Goal: Obtain resource: Download file/media

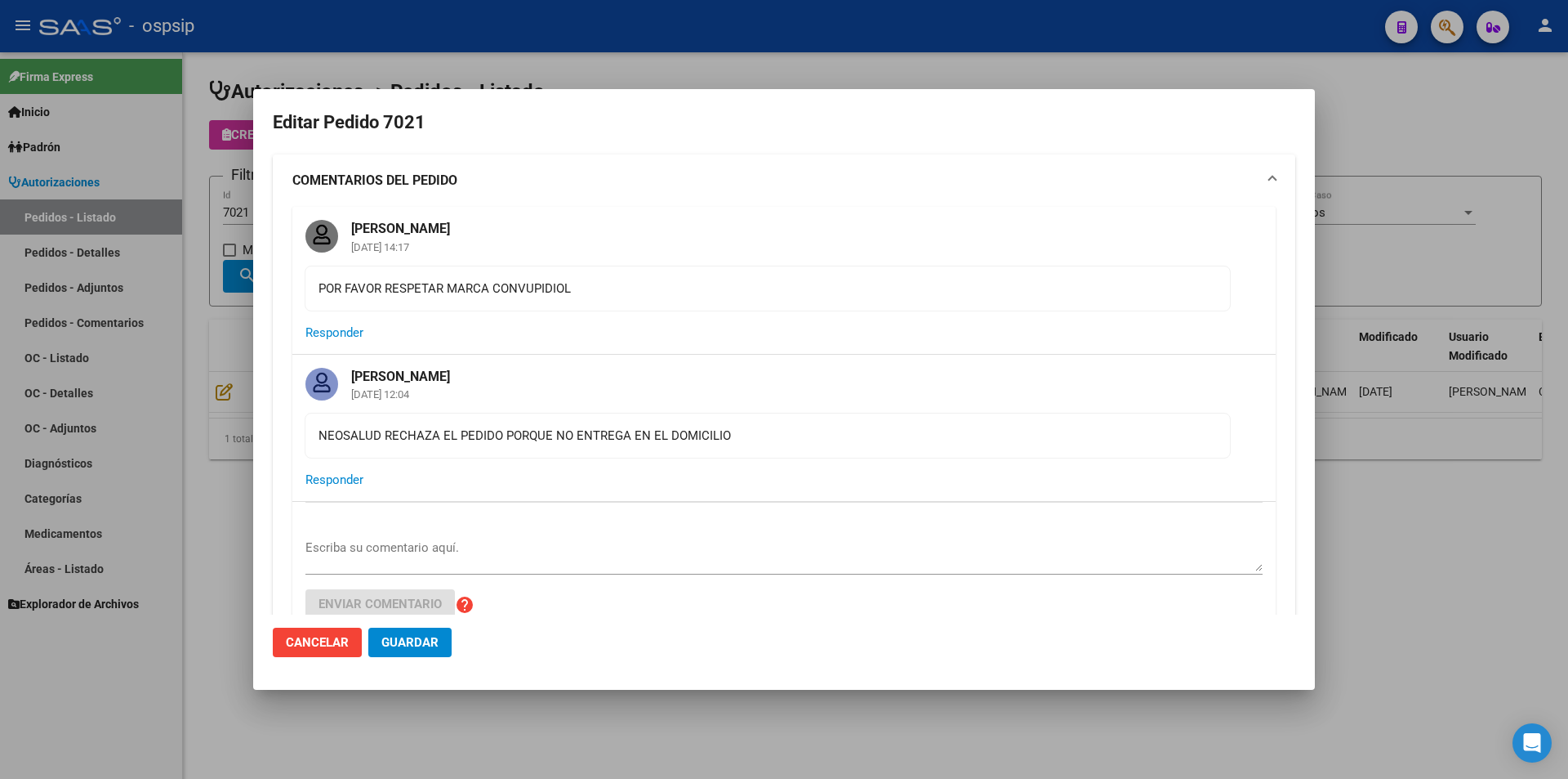
scroll to position [474, 0]
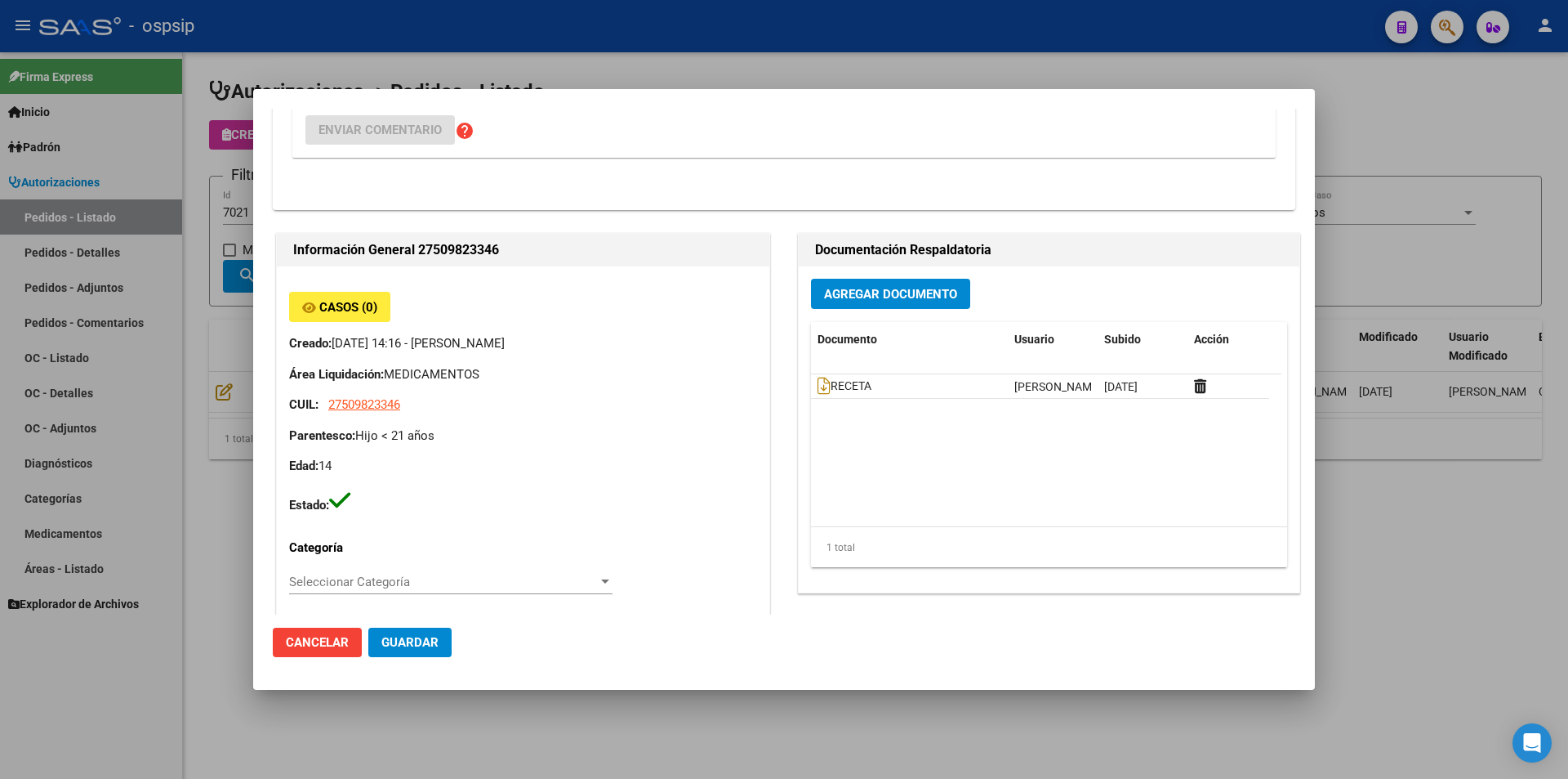
click at [236, 426] on div at bounding box center [784, 390] width 1568 height 779
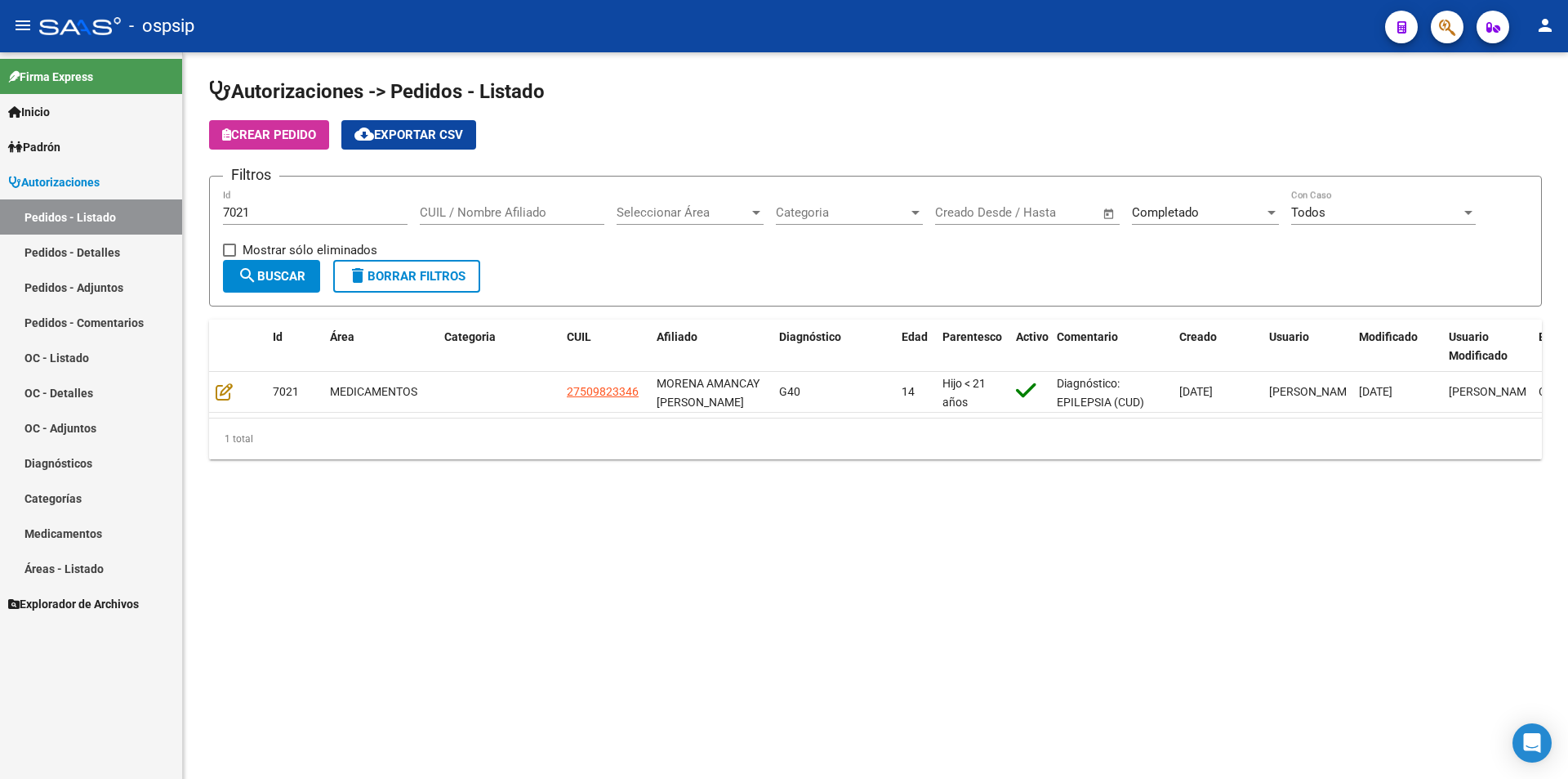
click at [429, 284] on button "delete Borrar Filtros" at bounding box center [406, 276] width 147 height 33
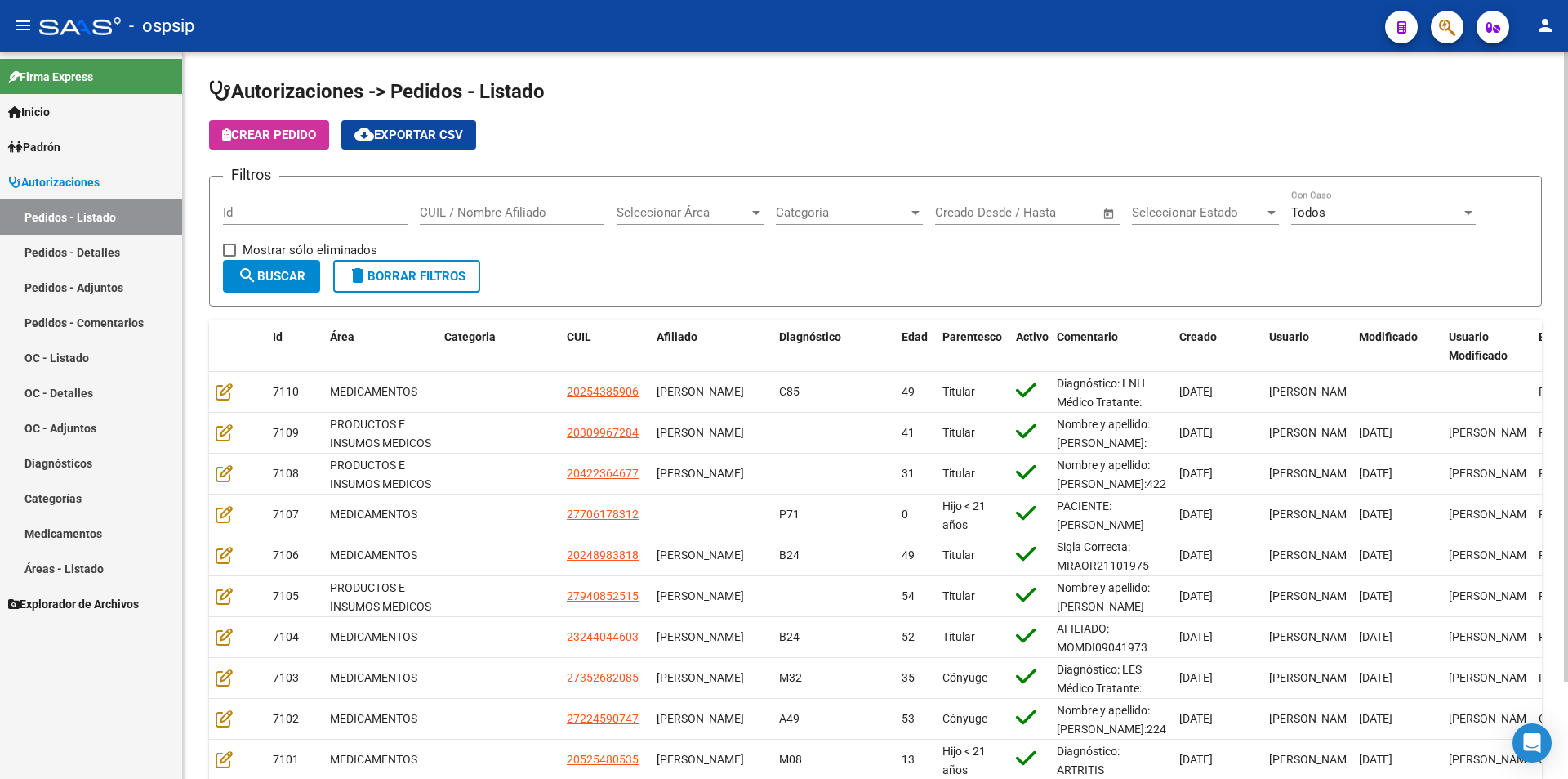
click at [429, 284] on button "delete Borrar Filtros" at bounding box center [406, 276] width 147 height 33
click at [1179, 220] on div "Seleccionar Estado Seleccionar Estado" at bounding box center [1205, 207] width 147 height 35
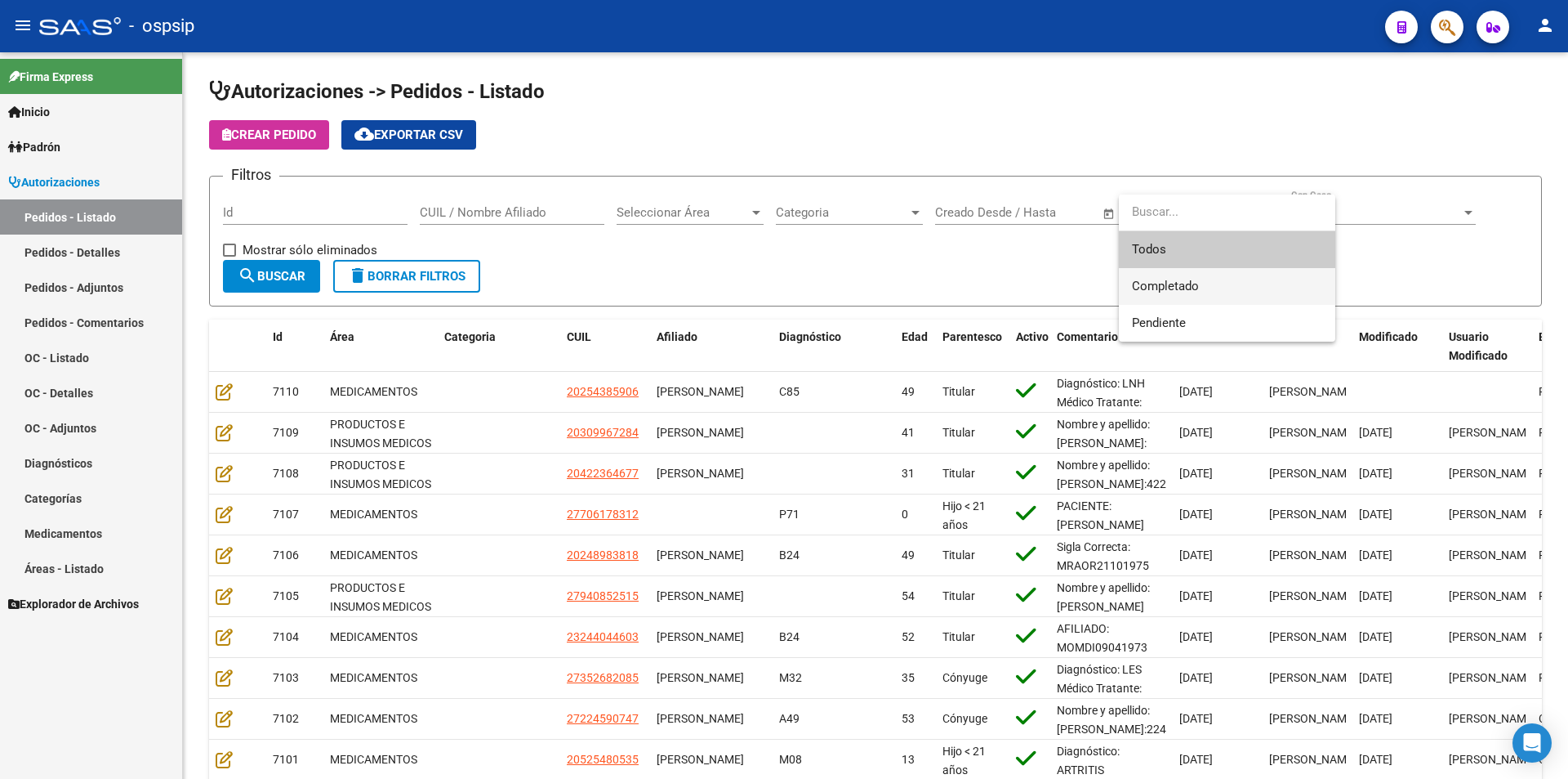
click at [1186, 297] on span "Completado" at bounding box center [1227, 287] width 190 height 37
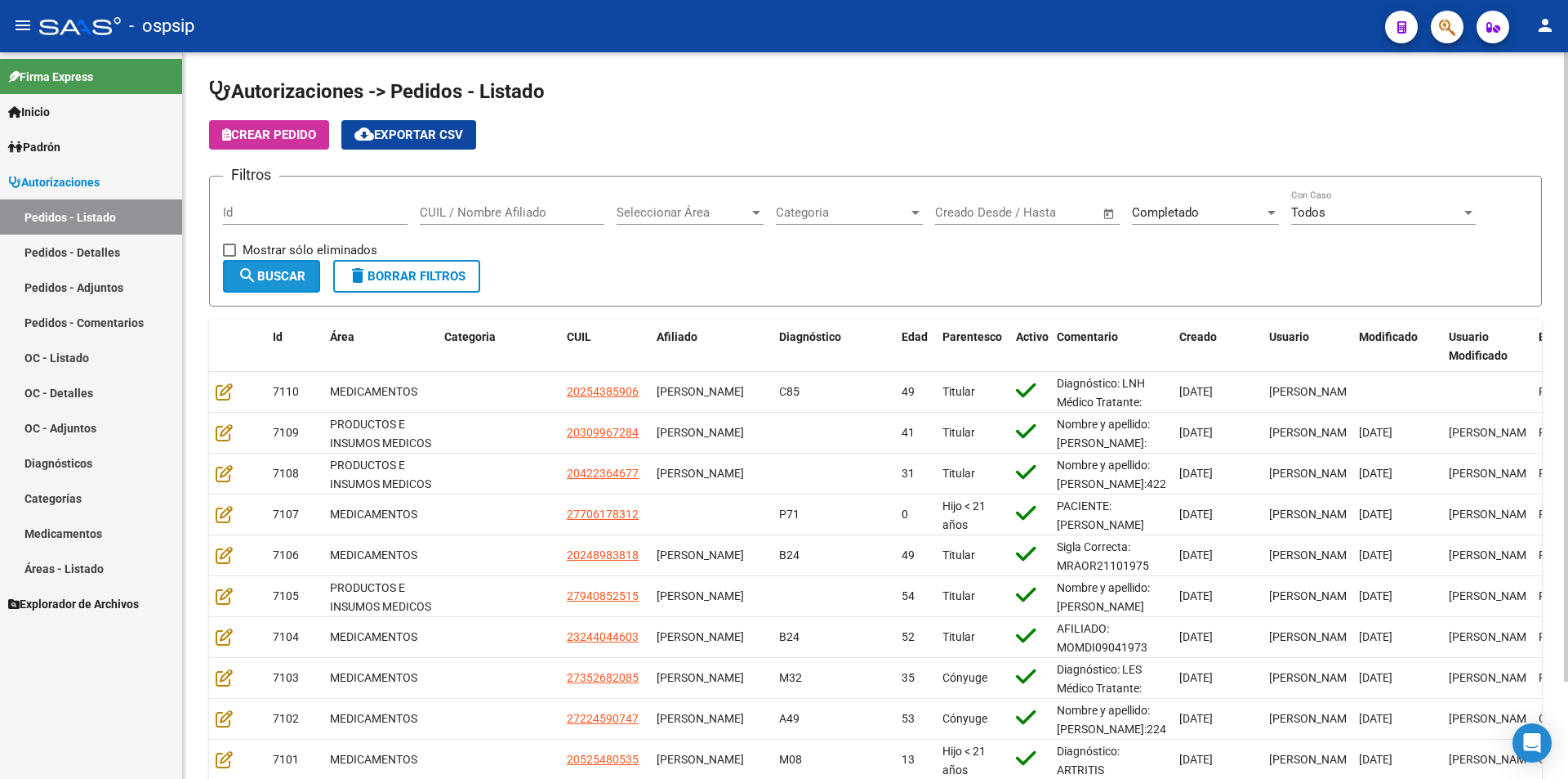
click at [298, 262] on button "search Buscar" at bounding box center [272, 276] width 98 height 33
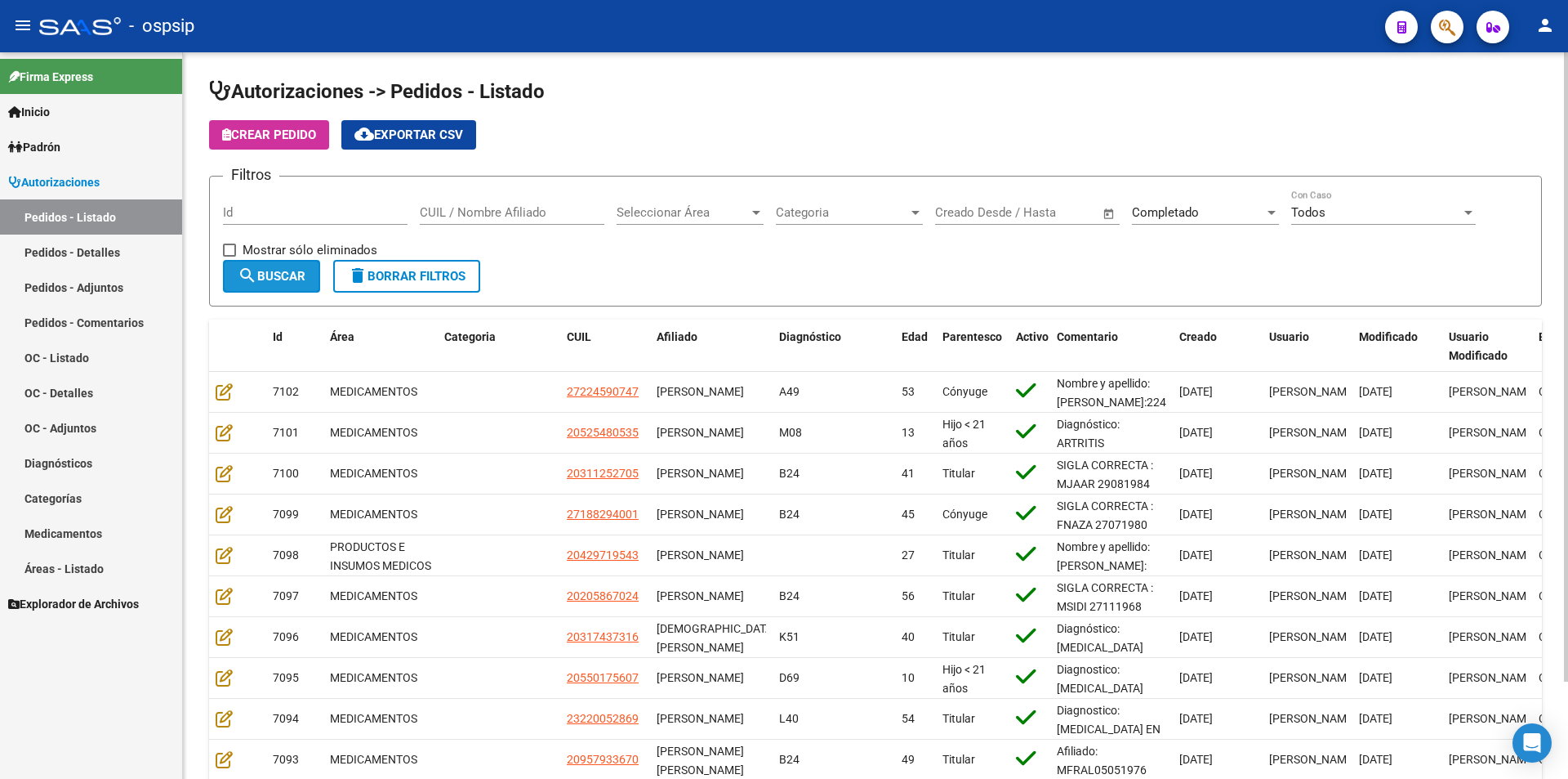
click at [293, 271] on span "search Buscar" at bounding box center [272, 276] width 68 height 14
click at [434, 140] on span "cloud_download Exportar CSV" at bounding box center [408, 135] width 108 height 14
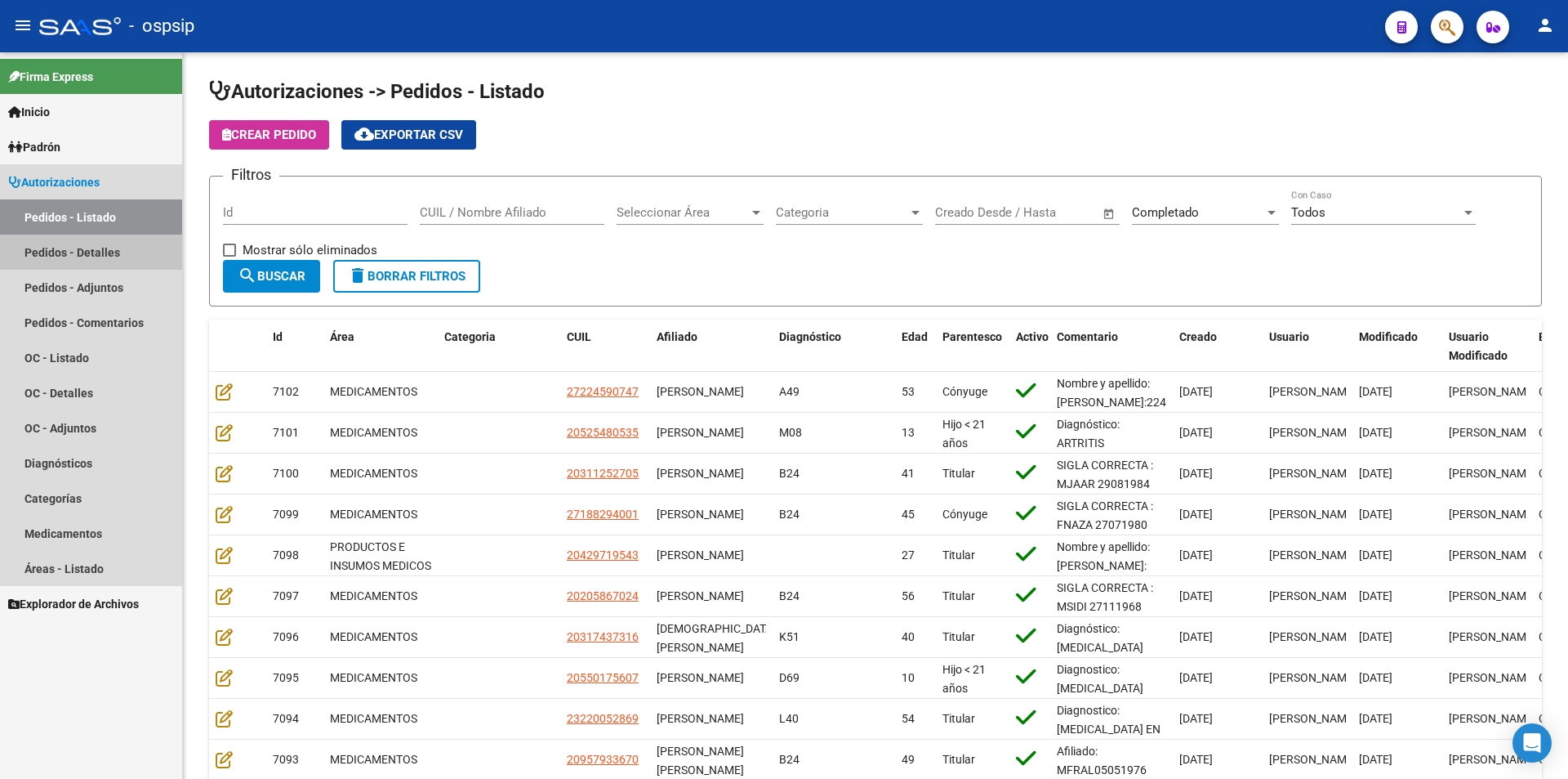
click at [100, 246] on link "Pedidos - Detalles" at bounding box center [91, 252] width 182 height 35
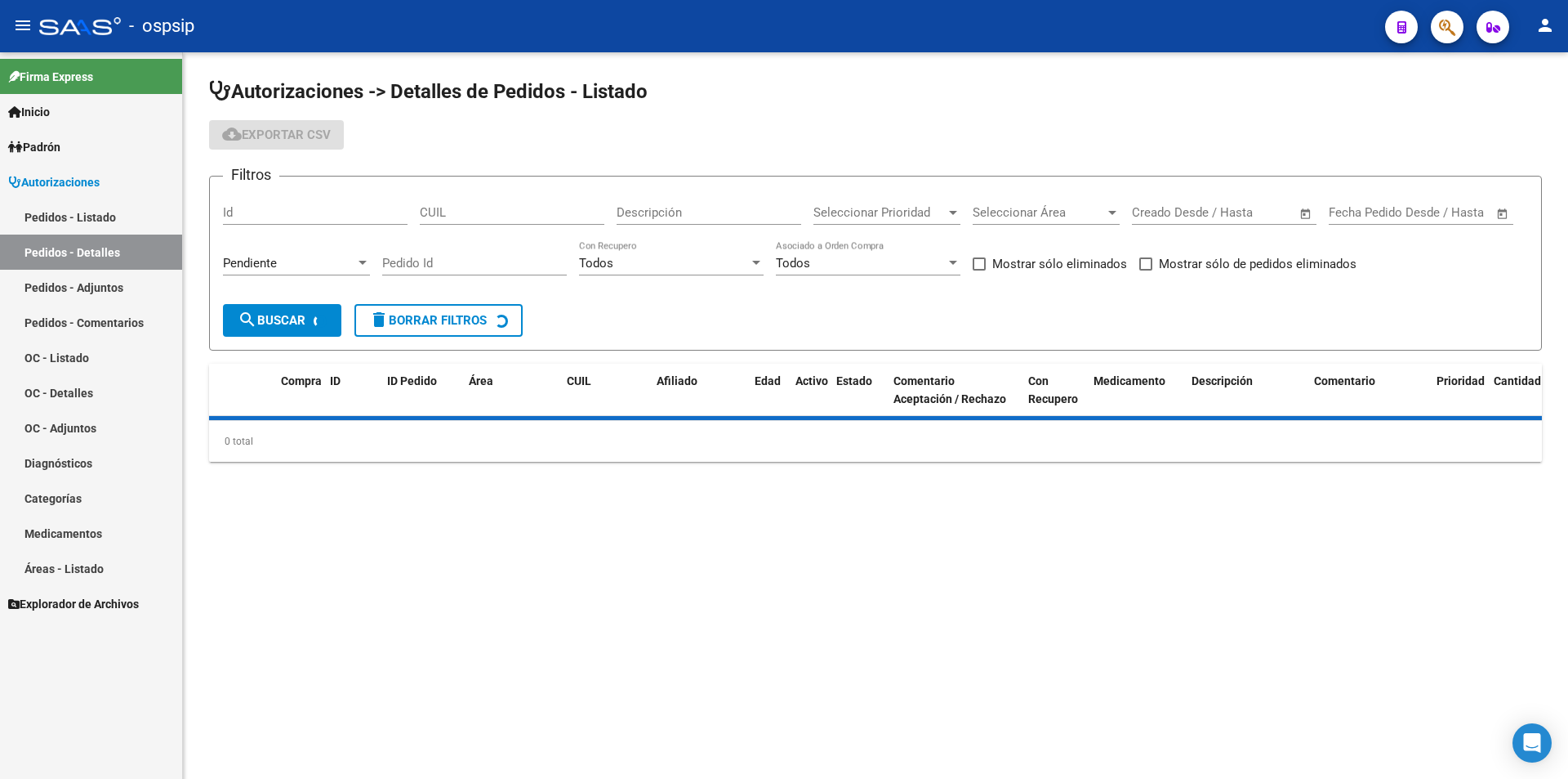
click at [281, 261] on div "Pendiente" at bounding box center [288, 262] width 132 height 14
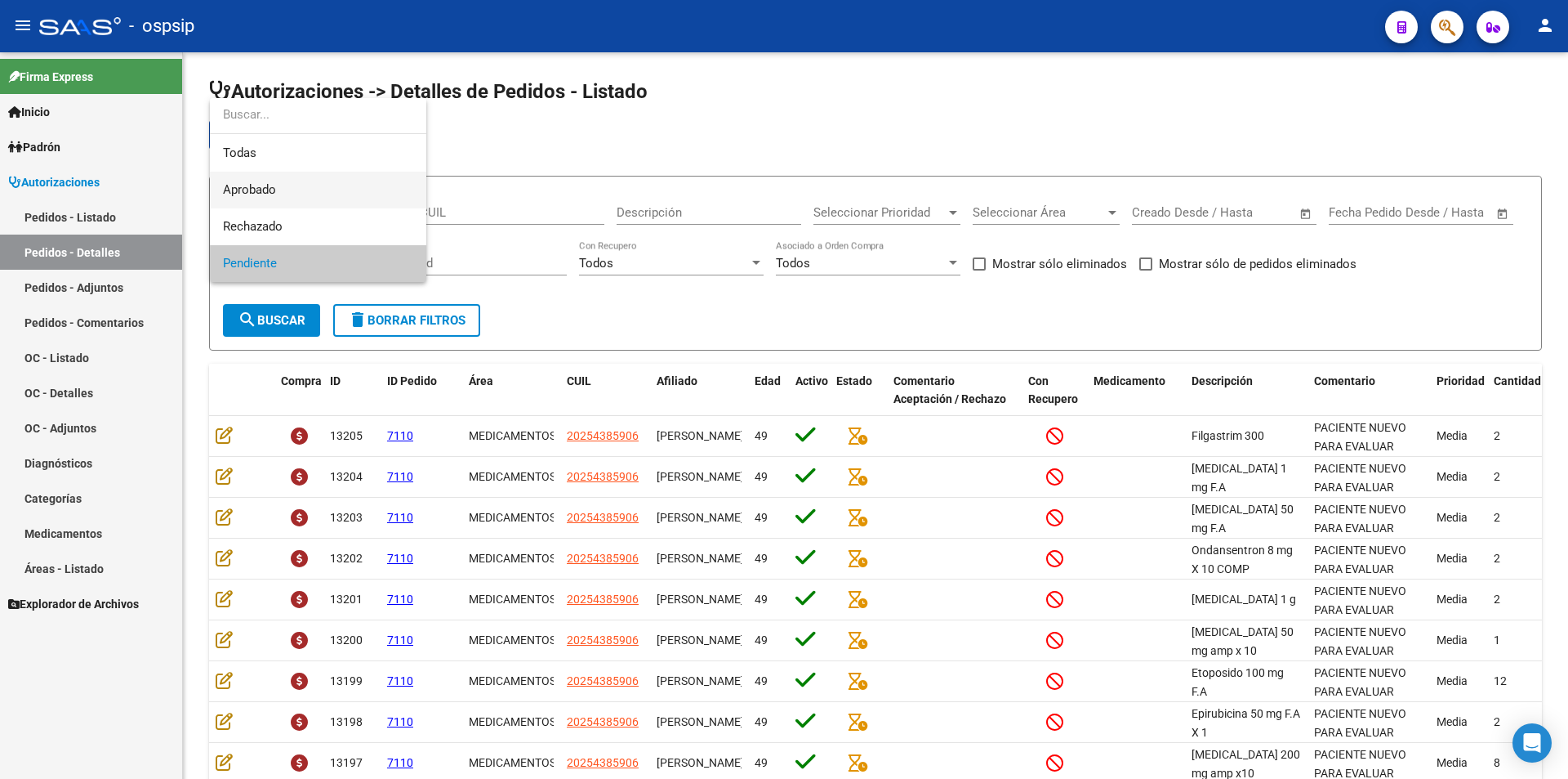
click at [292, 199] on span "Aprobado" at bounding box center [318, 190] width 190 height 37
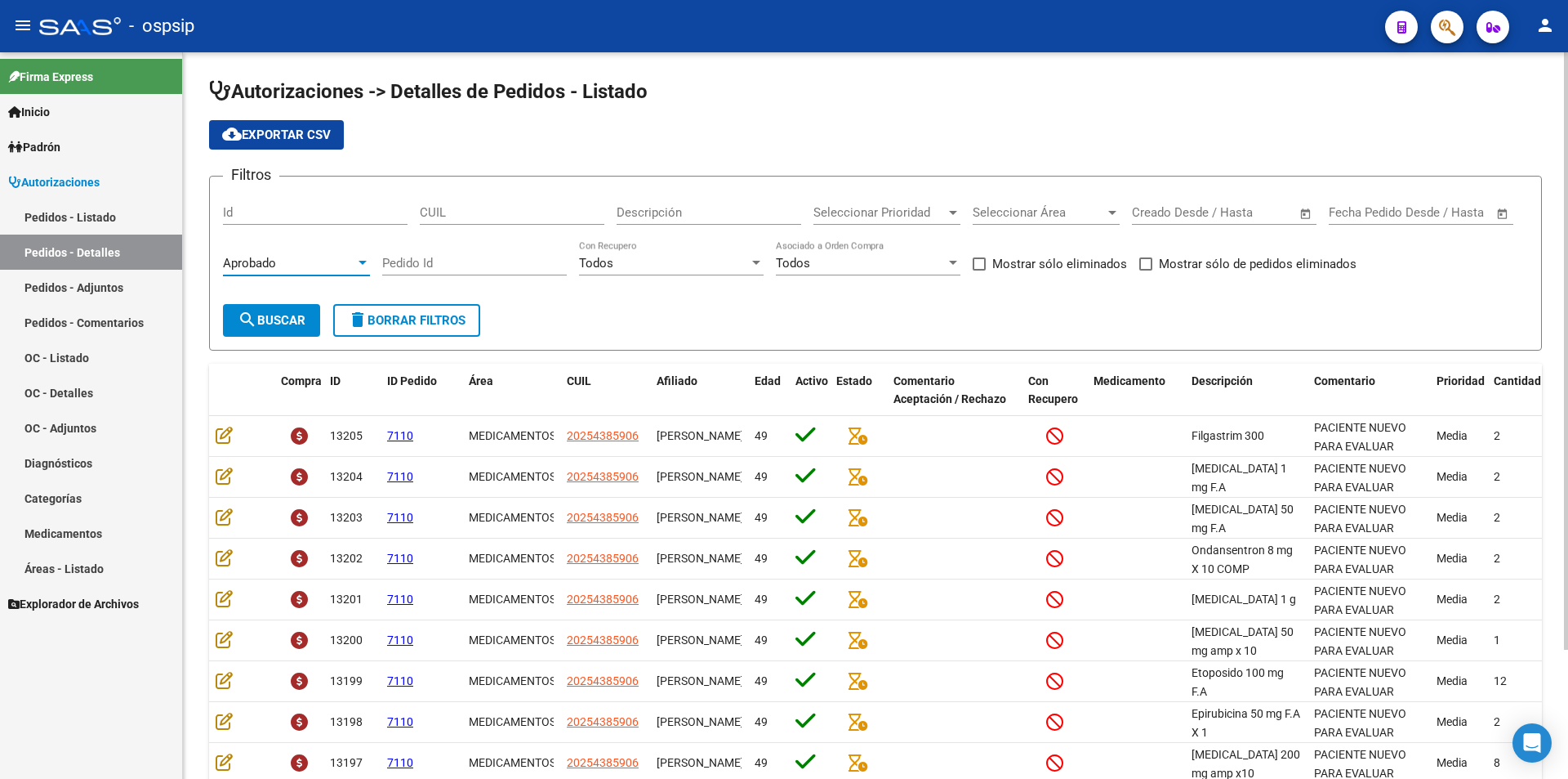
click at [286, 319] on span "search Buscar" at bounding box center [272, 320] width 68 height 14
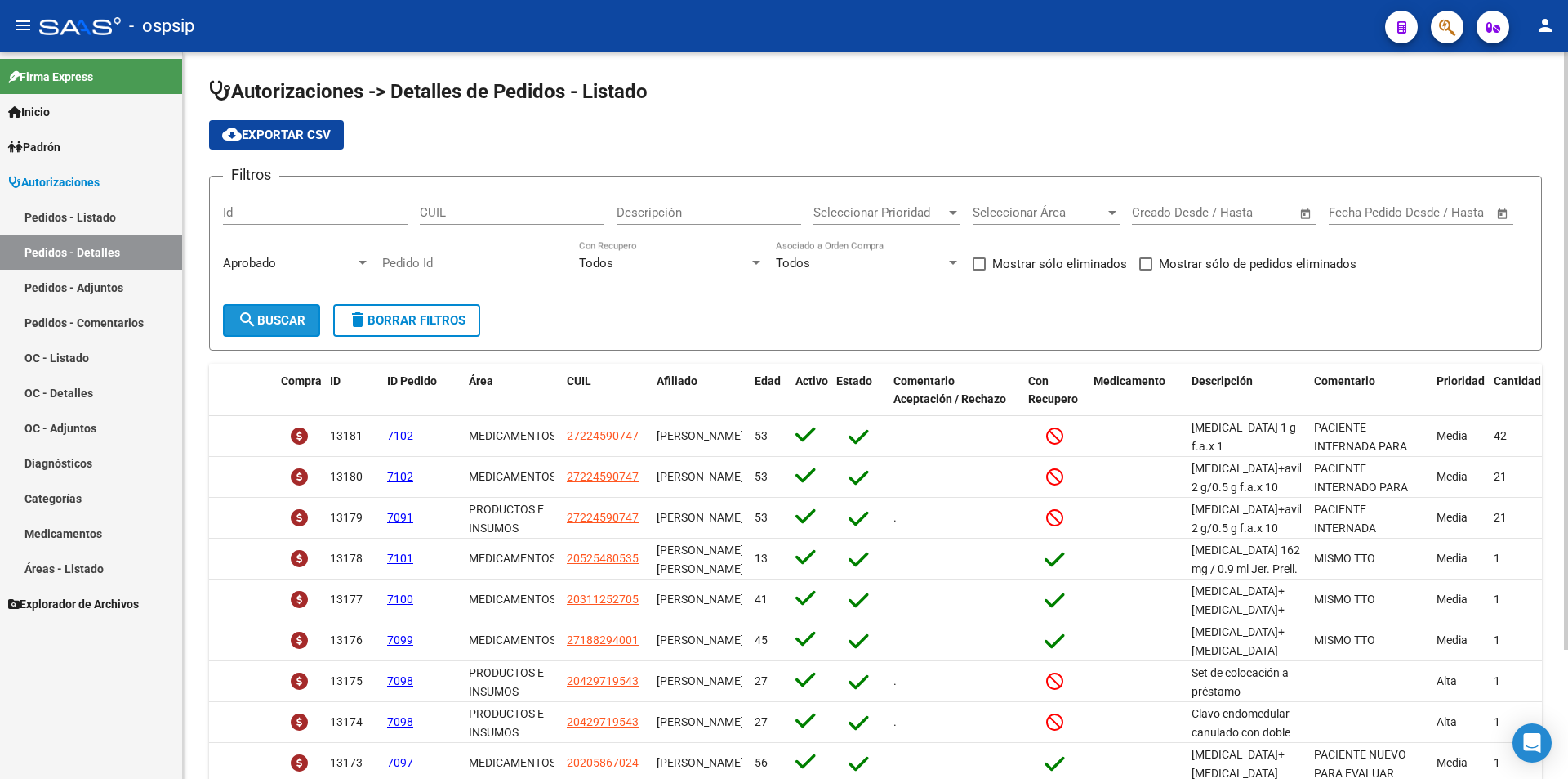
click at [286, 319] on span "search Buscar" at bounding box center [272, 320] width 68 height 14
click at [259, 142] on button "cloud_download Exportar CSV" at bounding box center [277, 135] width 135 height 29
